Goal: Task Accomplishment & Management: Use online tool/utility

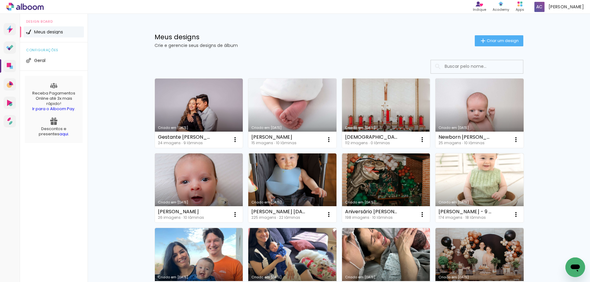
click at [292, 94] on link "Criado em [DATE]" at bounding box center [292, 113] width 88 height 69
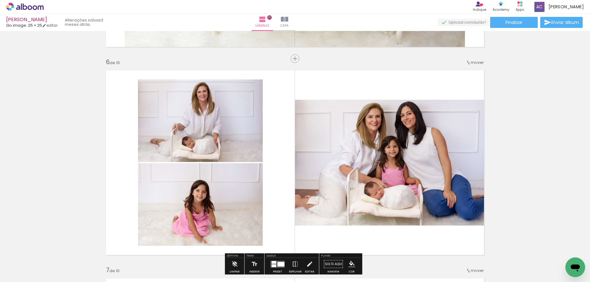
scroll to position [922, 0]
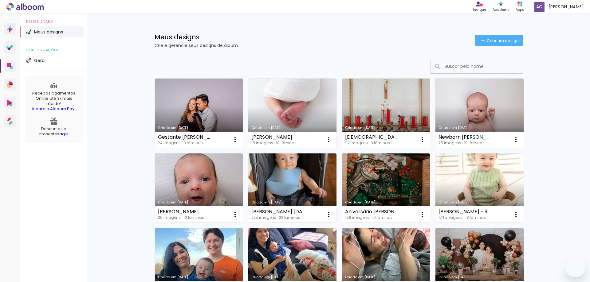
click at [386, 108] on link "Criado em [DATE]" at bounding box center [386, 113] width 88 height 69
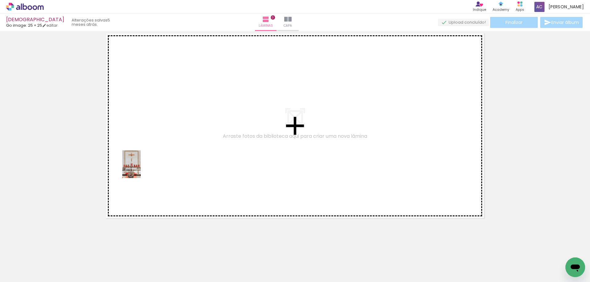
drag, startPoint x: 64, startPoint y: 269, endPoint x: 141, endPoint y: 169, distance: 126.0
click at [141, 169] on quentale-workspace at bounding box center [295, 141] width 590 height 282
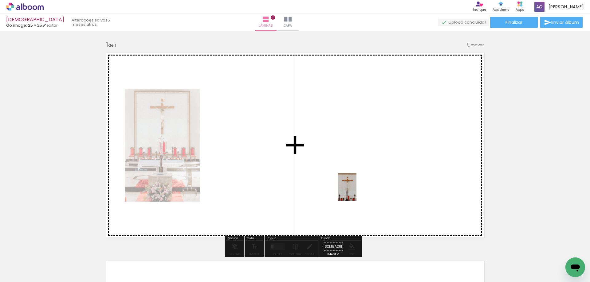
drag, startPoint x: 401, startPoint y: 267, endPoint x: 356, endPoint y: 192, distance: 87.6
click at [356, 192] on quentale-workspace at bounding box center [295, 141] width 590 height 282
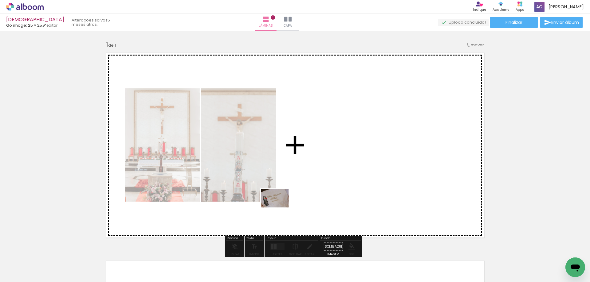
drag, startPoint x: 272, startPoint y: 265, endPoint x: 279, endPoint y: 208, distance: 57.3
click at [279, 208] on quentale-workspace at bounding box center [295, 141] width 590 height 282
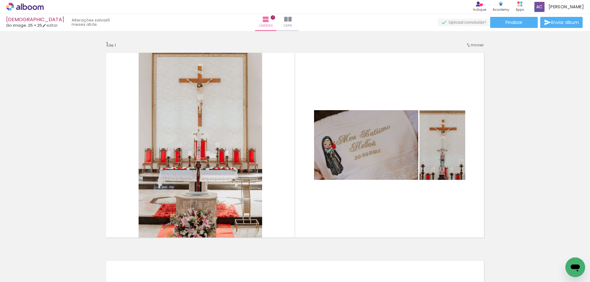
scroll to position [0, 579]
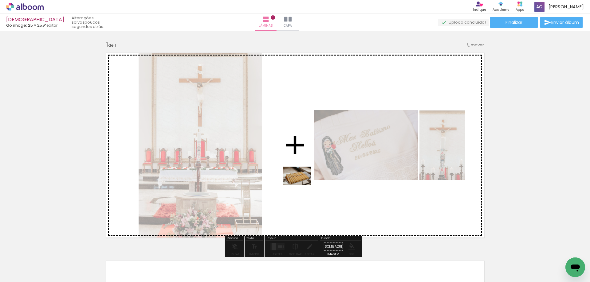
drag, startPoint x: 271, startPoint y: 265, endPoint x: 301, endPoint y: 185, distance: 85.8
click at [301, 185] on quentale-workspace at bounding box center [295, 141] width 590 height 282
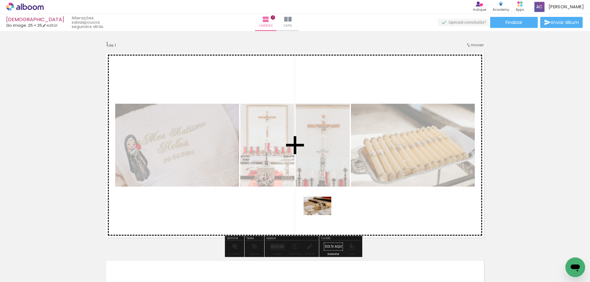
drag, startPoint x: 309, startPoint y: 262, endPoint x: 322, endPoint y: 215, distance: 48.2
click at [322, 215] on quentale-workspace at bounding box center [295, 141] width 590 height 282
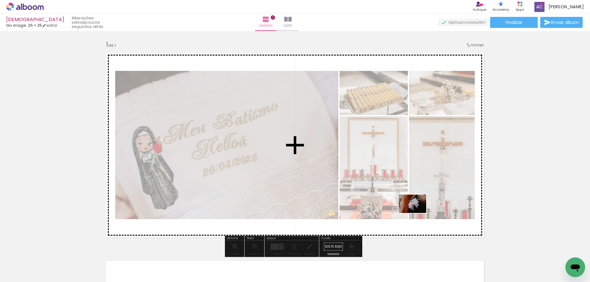
drag, startPoint x: 420, startPoint y: 264, endPoint x: 417, endPoint y: 213, distance: 50.8
click at [417, 213] on quentale-workspace at bounding box center [295, 141] width 590 height 282
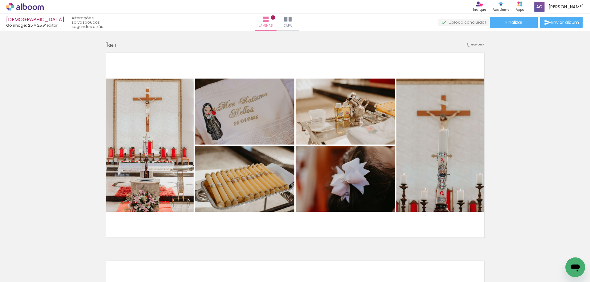
scroll to position [0, 359]
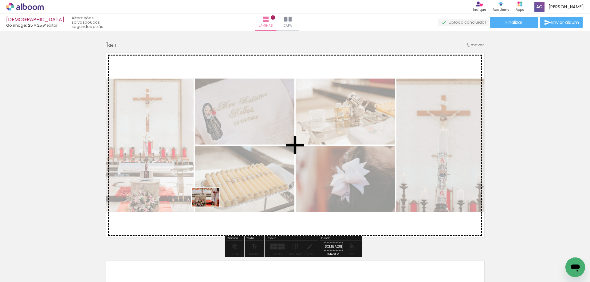
drag, startPoint x: 183, startPoint y: 264, endPoint x: 210, endPoint y: 207, distance: 62.8
click at [210, 207] on quentale-workspace at bounding box center [295, 141] width 590 height 282
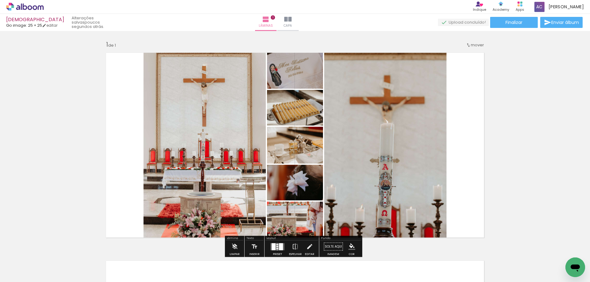
scroll to position [31, 0]
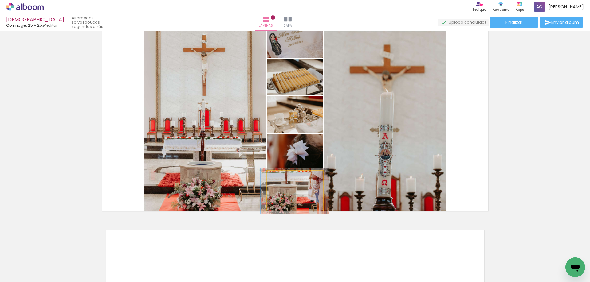
type paper-slider "114"
click at [283, 177] on div at bounding box center [285, 178] width 6 height 6
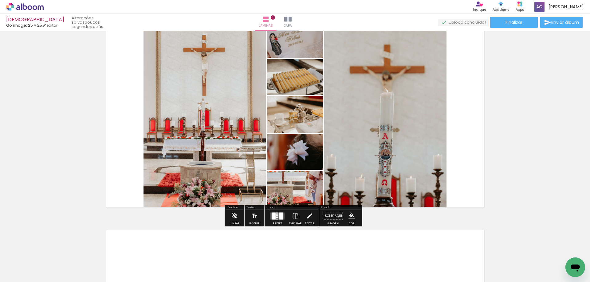
click at [512, 154] on div "Inserir lâmina 1 de 1" at bounding box center [295, 210] width 590 height 417
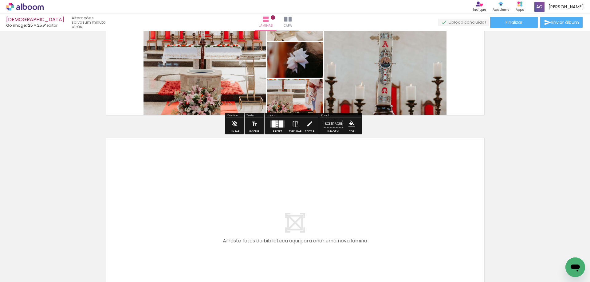
scroll to position [61, 0]
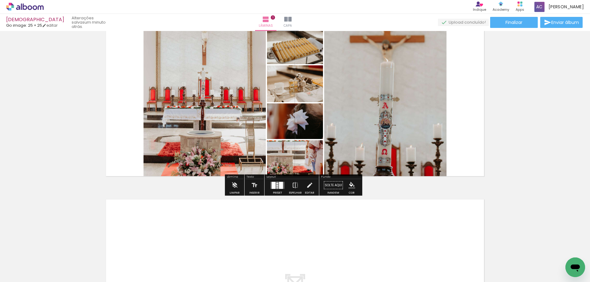
click at [280, 187] on div at bounding box center [281, 185] width 4 height 7
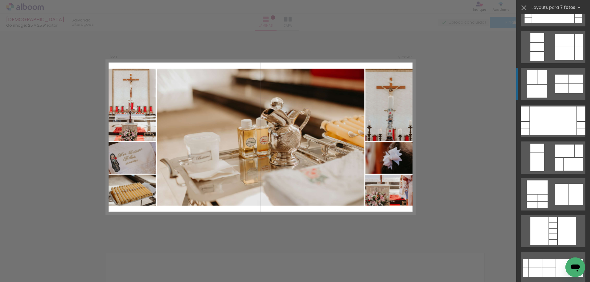
scroll to position [0, 0]
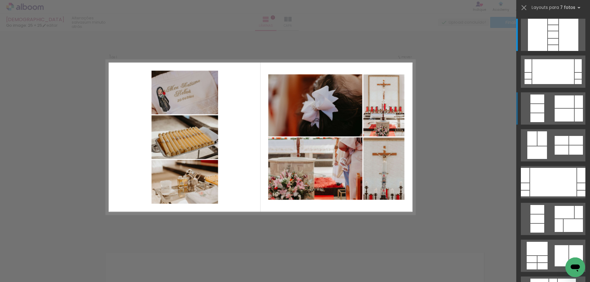
click at [552, 105] on quentale-layouter at bounding box center [553, 108] width 65 height 32
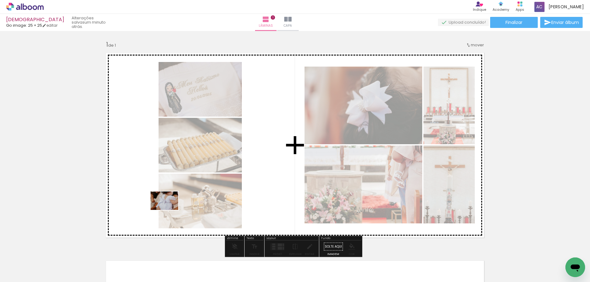
drag, startPoint x: 121, startPoint y: 263, endPoint x: 169, endPoint y: 210, distance: 70.9
click at [169, 210] on quentale-workspace at bounding box center [295, 141] width 590 height 282
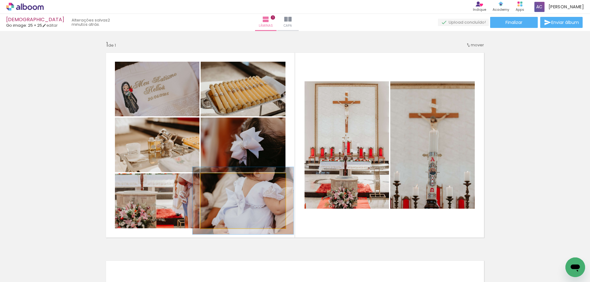
drag, startPoint x: 211, startPoint y: 179, endPoint x: 215, endPoint y: 179, distance: 4.0
type paper-slider "119"
click at [216, 179] on div at bounding box center [219, 180] width 6 height 6
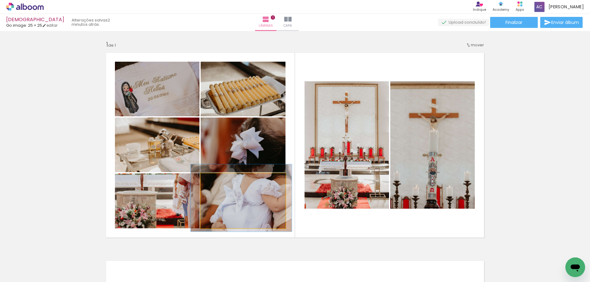
drag, startPoint x: 229, startPoint y: 201, endPoint x: 227, endPoint y: 198, distance: 3.3
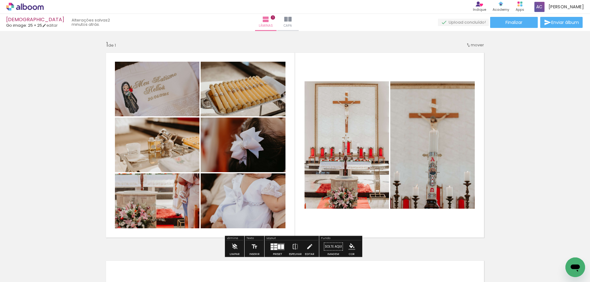
click at [97, 174] on div "Inserir lâmina 1 de 1" at bounding box center [295, 241] width 590 height 417
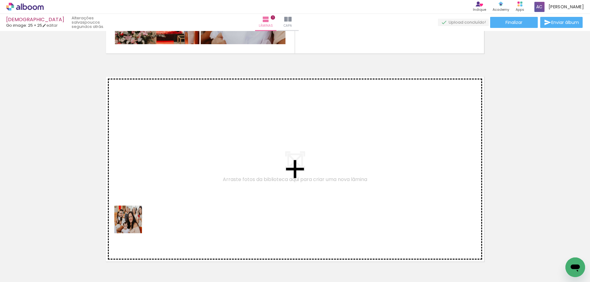
drag, startPoint x: 111, startPoint y: 270, endPoint x: 133, endPoint y: 224, distance: 50.7
click at [133, 224] on quentale-workspace at bounding box center [295, 141] width 590 height 282
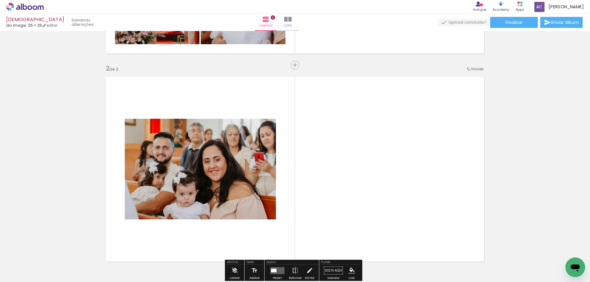
scroll to position [216, 0]
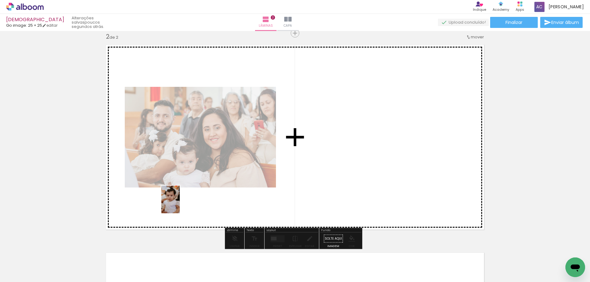
drag, startPoint x: 138, startPoint y: 263, endPoint x: 180, endPoint y: 204, distance: 72.3
click at [180, 204] on quentale-workspace at bounding box center [295, 141] width 590 height 282
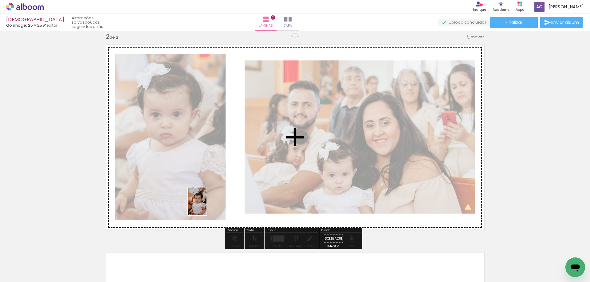
drag, startPoint x: 203, startPoint y: 267, endPoint x: 206, endPoint y: 206, distance: 60.9
click at [206, 206] on quentale-workspace at bounding box center [295, 141] width 590 height 282
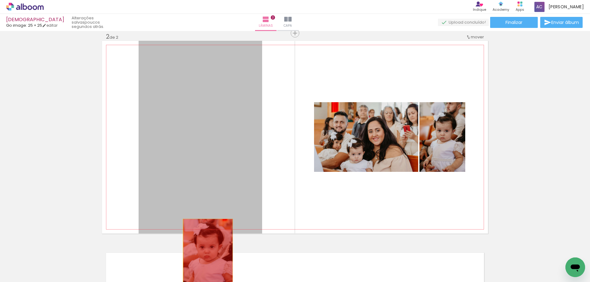
drag, startPoint x: 207, startPoint y: 156, endPoint x: 204, endPoint y: 261, distance: 104.8
click at [204, 261] on quentale-workspace at bounding box center [295, 141] width 590 height 282
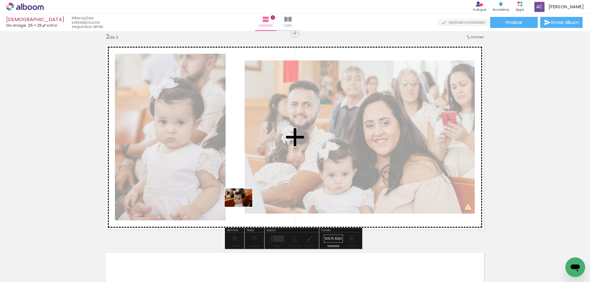
drag, startPoint x: 231, startPoint y: 266, endPoint x: 243, endPoint y: 207, distance: 60.1
click at [243, 207] on quentale-workspace at bounding box center [295, 141] width 590 height 282
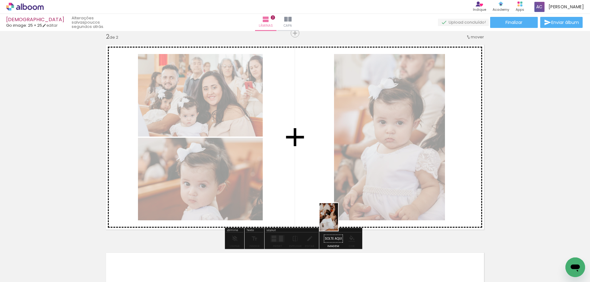
drag, startPoint x: 339, startPoint y: 269, endPoint x: 338, endPoint y: 222, distance: 47.6
click at [338, 222] on quentale-workspace at bounding box center [295, 141] width 590 height 282
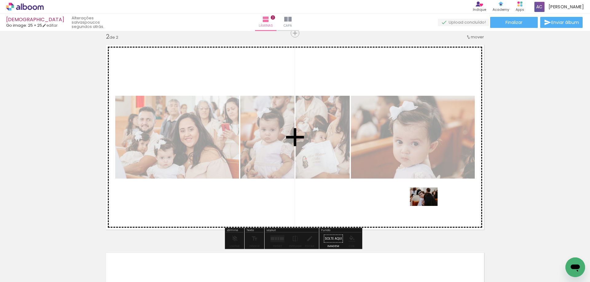
drag, startPoint x: 440, startPoint y: 262, endPoint x: 428, endPoint y: 206, distance: 57.2
click at [428, 206] on quentale-workspace at bounding box center [295, 141] width 590 height 282
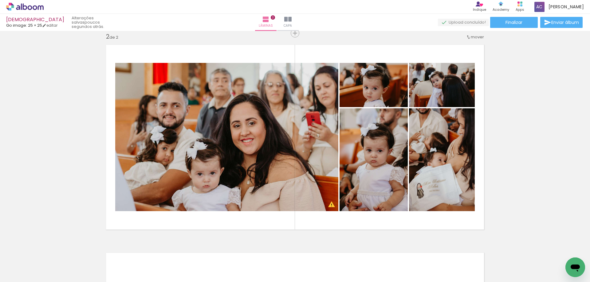
scroll to position [0, 397]
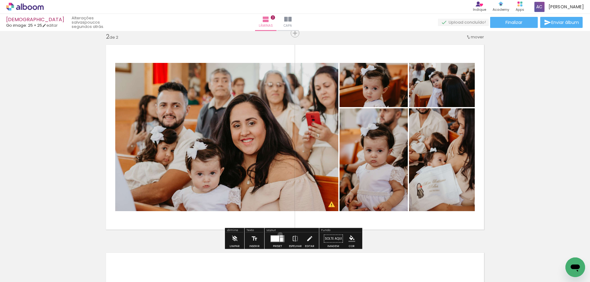
click at [279, 235] on div at bounding box center [277, 239] width 17 height 12
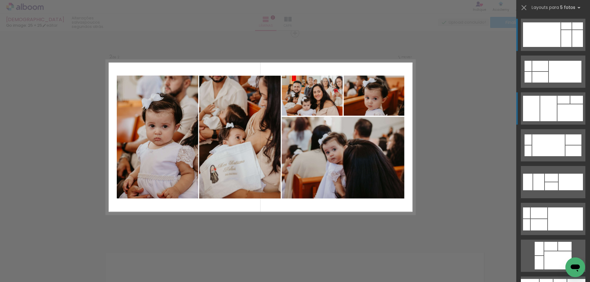
click at [540, 118] on div at bounding box center [548, 108] width 17 height 25
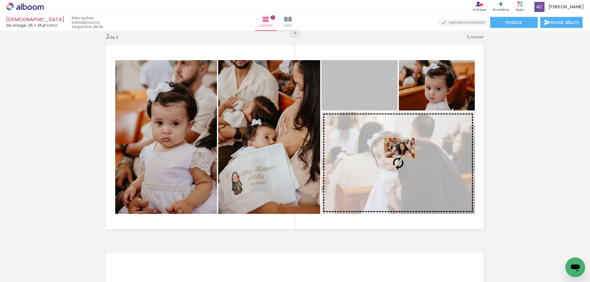
drag, startPoint x: 371, startPoint y: 97, endPoint x: 398, endPoint y: 149, distance: 58.7
click at [0, 0] on slot at bounding box center [0, 0] width 0 height 0
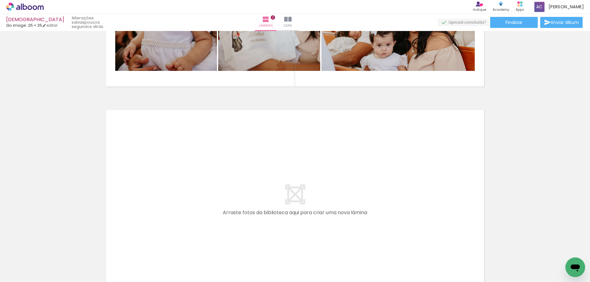
scroll to position [370, 0]
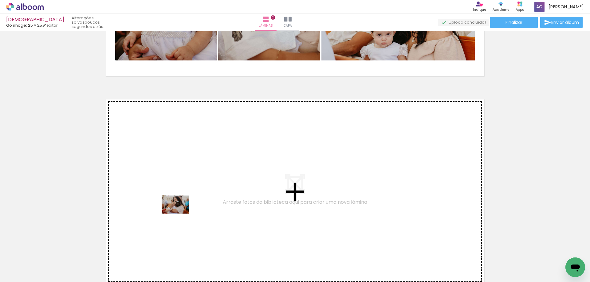
drag, startPoint x: 187, startPoint y: 265, endPoint x: 180, endPoint y: 214, distance: 52.1
click at [180, 214] on quentale-workspace at bounding box center [295, 141] width 590 height 282
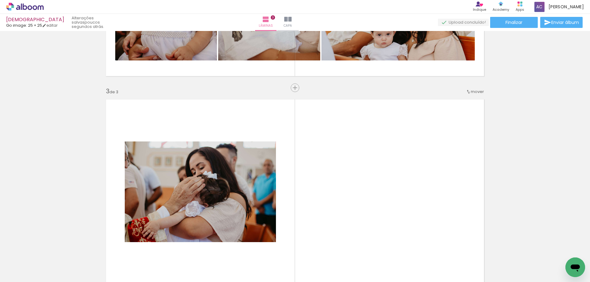
scroll to position [425, 0]
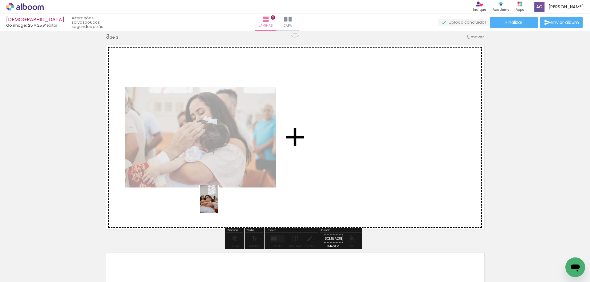
drag, startPoint x: 216, startPoint y: 263, endPoint x: 218, endPoint y: 204, distance: 58.7
click at [218, 204] on quentale-workspace at bounding box center [295, 141] width 590 height 282
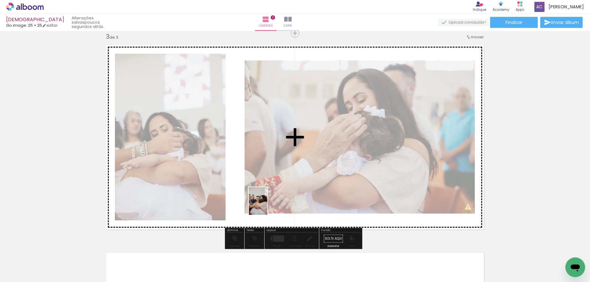
drag, startPoint x: 258, startPoint y: 265, endPoint x: 267, endPoint y: 206, distance: 60.3
click at [267, 206] on quentale-workspace at bounding box center [295, 141] width 590 height 282
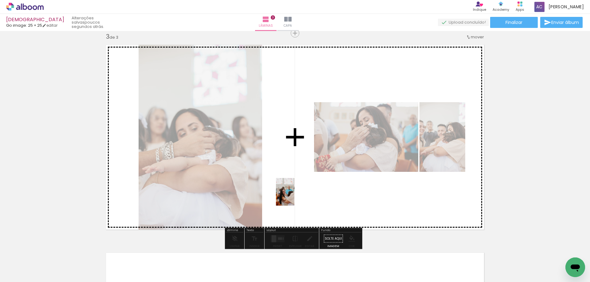
drag, startPoint x: 291, startPoint y: 262, endPoint x: 294, endPoint y: 197, distance: 65.2
click at [294, 197] on quentale-workspace at bounding box center [295, 141] width 590 height 282
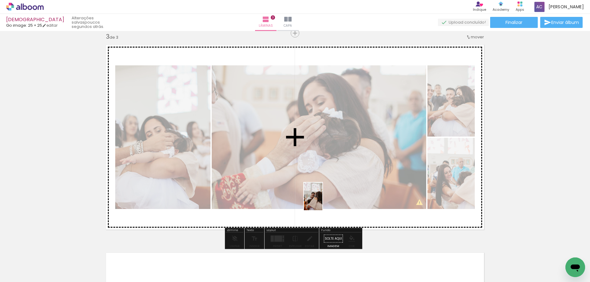
drag, startPoint x: 321, startPoint y: 265, endPoint x: 322, endPoint y: 201, distance: 63.9
click at [322, 201] on quentale-workspace at bounding box center [295, 141] width 590 height 282
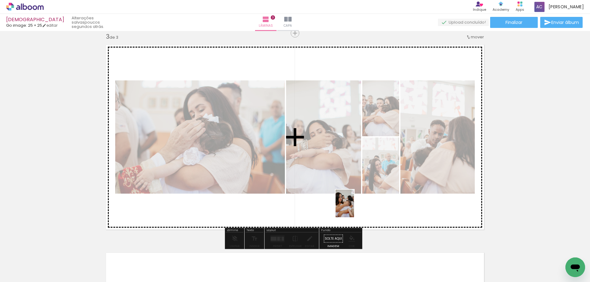
drag, startPoint x: 354, startPoint y: 264, endPoint x: 354, endPoint y: 208, distance: 55.6
click at [354, 208] on quentale-workspace at bounding box center [295, 141] width 590 height 282
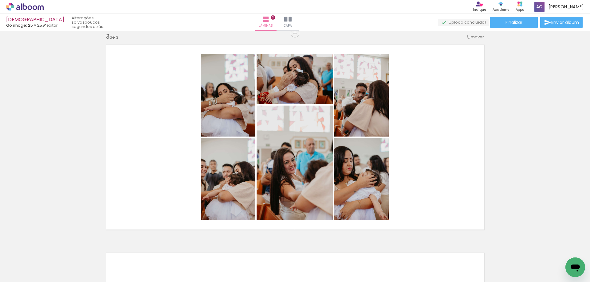
scroll to position [0, 705]
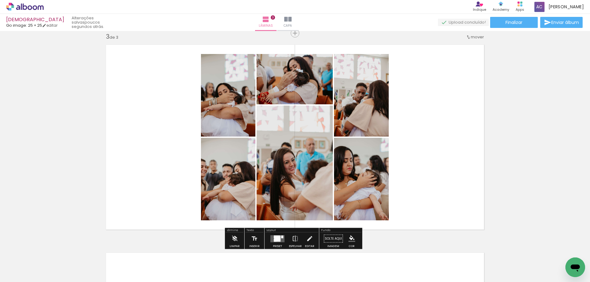
click at [271, 238] on quentale-layouter at bounding box center [277, 238] width 14 height 7
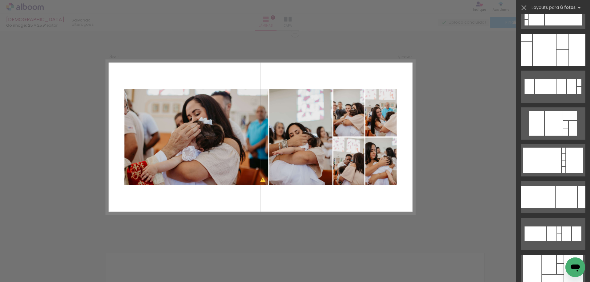
scroll to position [276, 0]
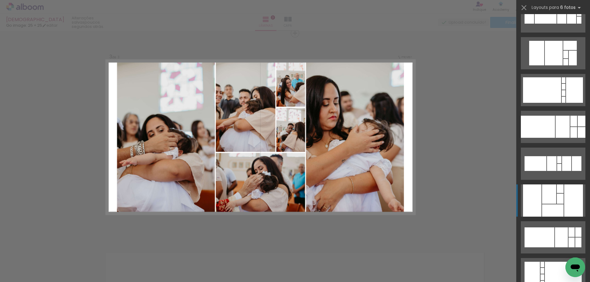
click at [545, 205] on div at bounding box center [553, 211] width 22 height 12
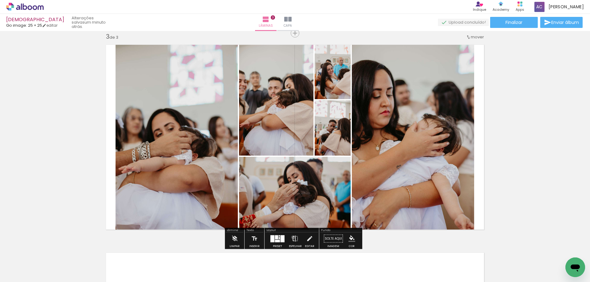
click at [292, 237] on iron-icon at bounding box center [295, 239] width 7 height 12
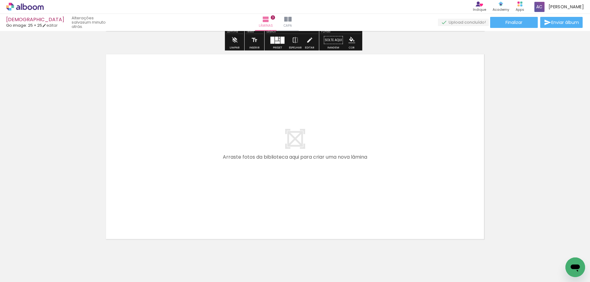
scroll to position [644, 0]
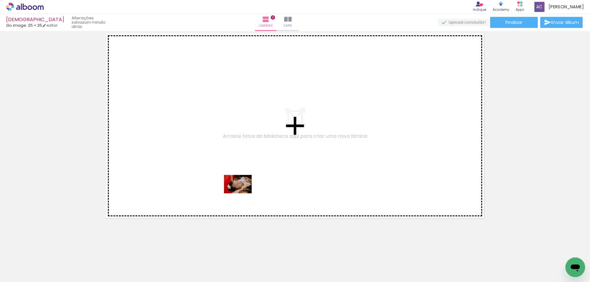
drag, startPoint x: 255, startPoint y: 267, endPoint x: 242, endPoint y: 194, distance: 74.1
click at [242, 194] on quentale-workspace at bounding box center [295, 141] width 590 height 282
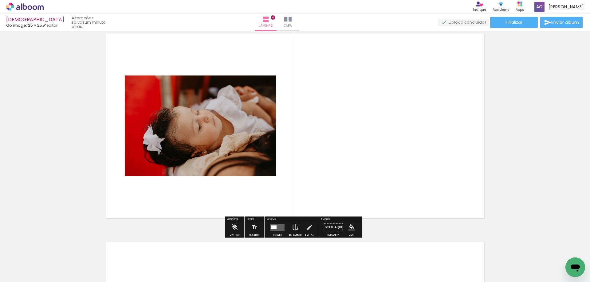
scroll to position [633, 0]
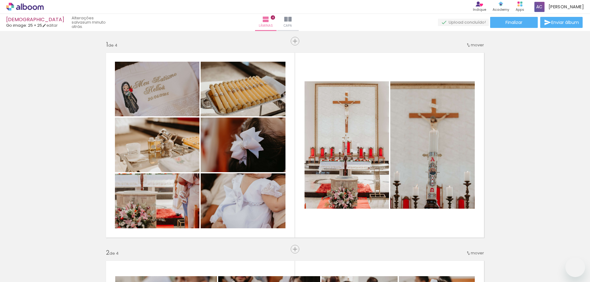
drag, startPoint x: 0, startPoint y: 0, endPoint x: 326, endPoint y: 194, distance: 379.1
click at [326, 194] on quentale-workspace at bounding box center [295, 141] width 590 height 282
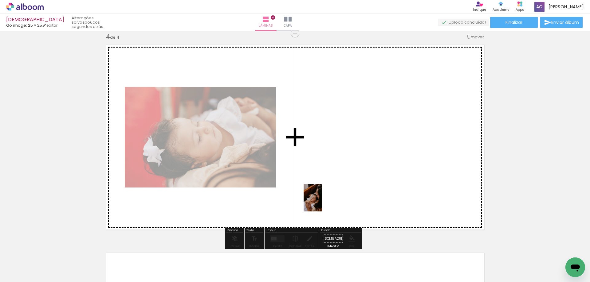
drag, startPoint x: 323, startPoint y: 263, endPoint x: 322, endPoint y: 202, distance: 60.2
click at [322, 202] on quentale-workspace at bounding box center [295, 141] width 590 height 282
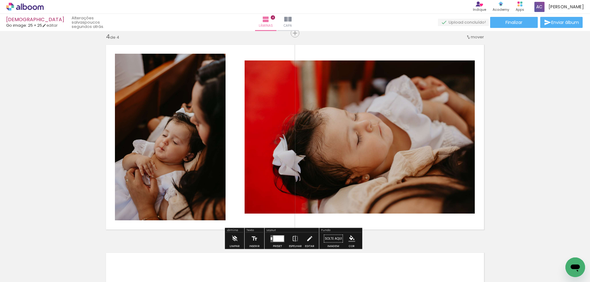
scroll to position [0, 705]
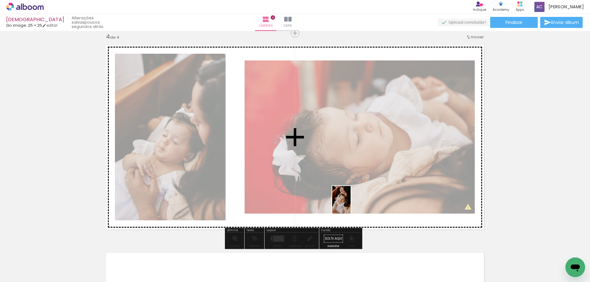
drag, startPoint x: 358, startPoint y: 265, endPoint x: 351, endPoint y: 205, distance: 60.6
click at [351, 205] on quentale-workspace at bounding box center [295, 141] width 590 height 282
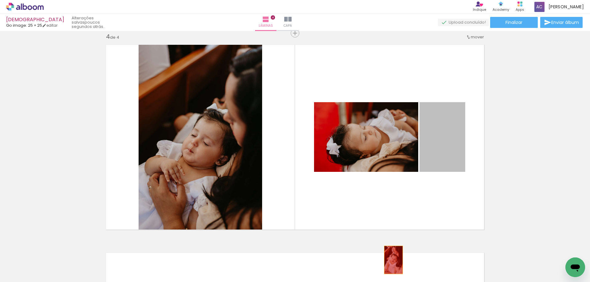
drag, startPoint x: 451, startPoint y: 143, endPoint x: 391, endPoint y: 260, distance: 131.3
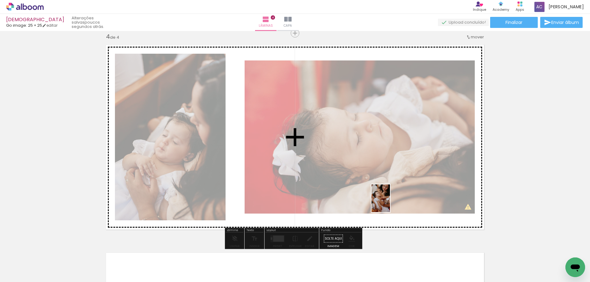
drag, startPoint x: 394, startPoint y: 260, endPoint x: 390, endPoint y: 203, distance: 56.7
click at [390, 203] on quentale-workspace at bounding box center [295, 141] width 590 height 282
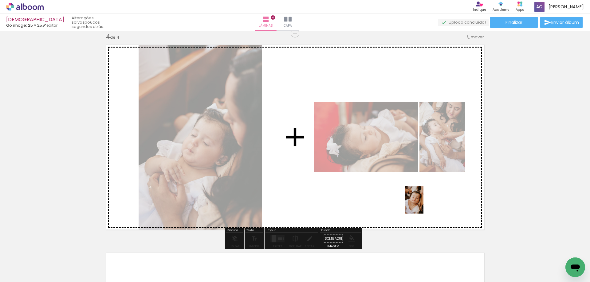
drag, startPoint x: 424, startPoint y: 269, endPoint x: 423, endPoint y: 205, distance: 64.5
click at [423, 205] on quentale-workspace at bounding box center [295, 141] width 590 height 282
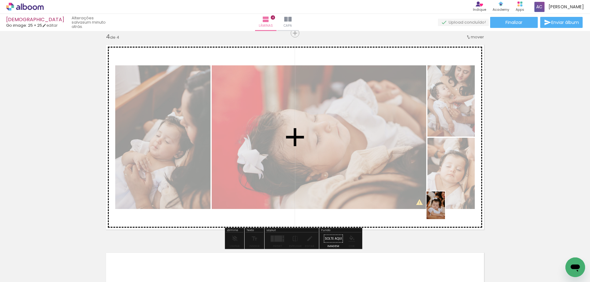
drag, startPoint x: 464, startPoint y: 263, endPoint x: 445, endPoint y: 210, distance: 56.1
click at [445, 210] on quentale-workspace at bounding box center [295, 141] width 590 height 282
